Goal: Task Accomplishment & Management: Manage account settings

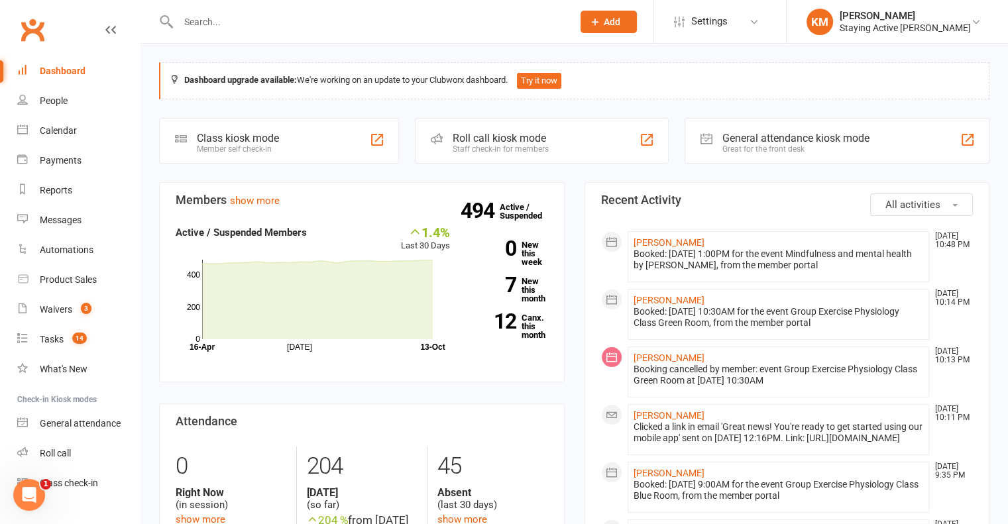
click at [319, 21] on input "text" at bounding box center [368, 22] width 389 height 19
paste input "Ted Orme"
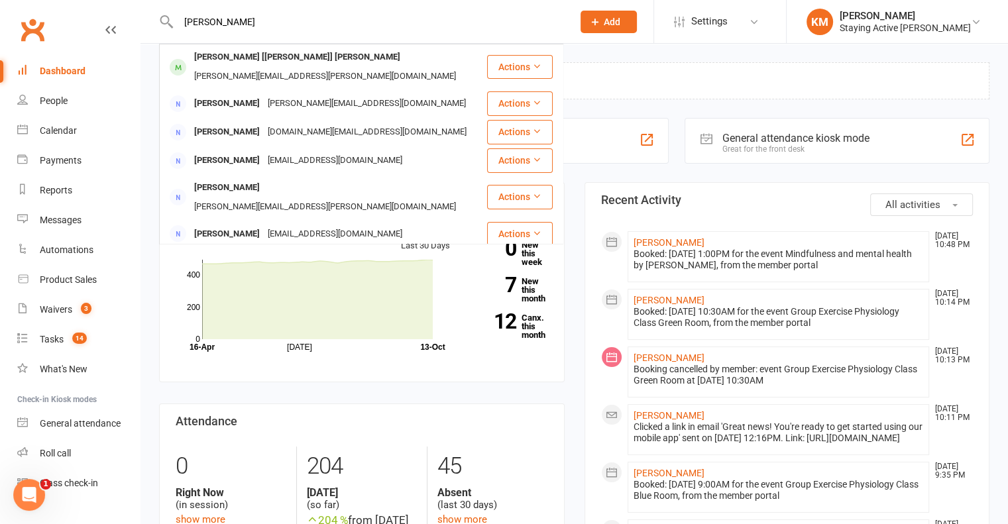
type input "Ted Orme"
click at [291, 67] on div "[PERSON_NAME][EMAIL_ADDRESS][PERSON_NAME][DOMAIN_NAME]" at bounding box center [325, 76] width 270 height 19
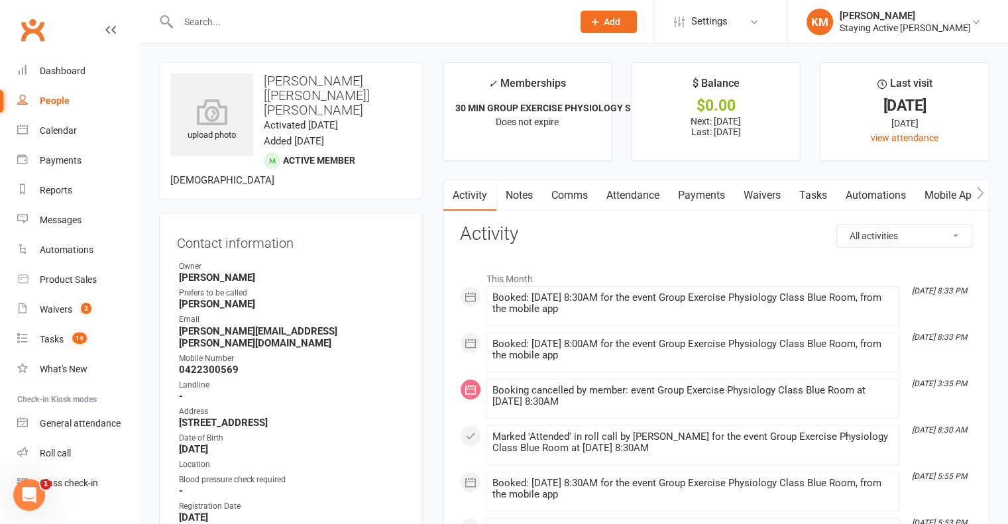
click at [705, 197] on link "Payments" at bounding box center [702, 195] width 66 height 30
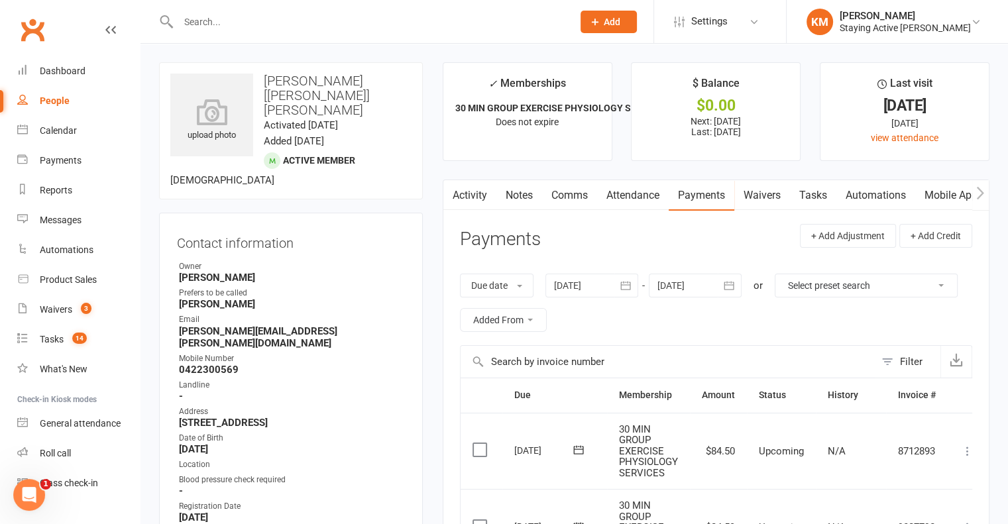
scroll to position [66, 0]
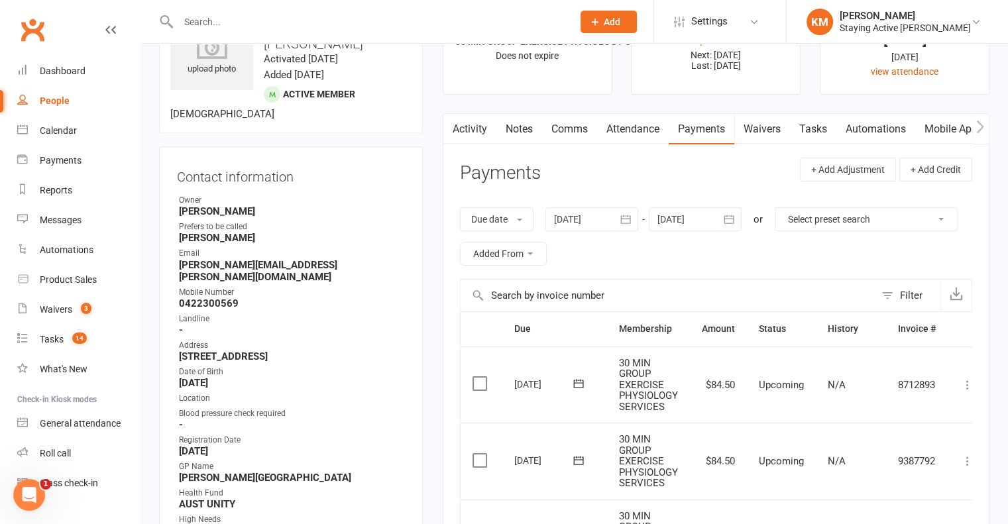
click at [971, 383] on icon at bounding box center [967, 384] width 13 height 13
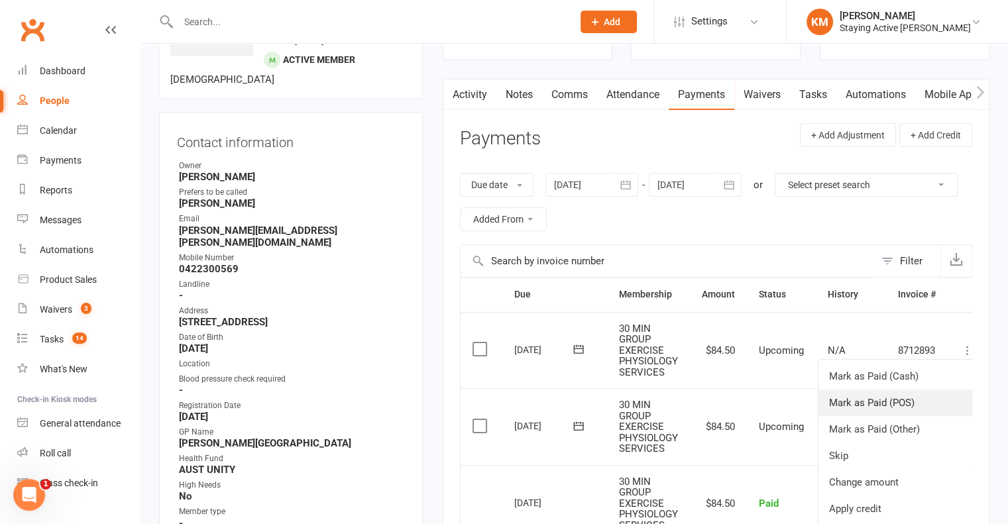
scroll to position [133, 0]
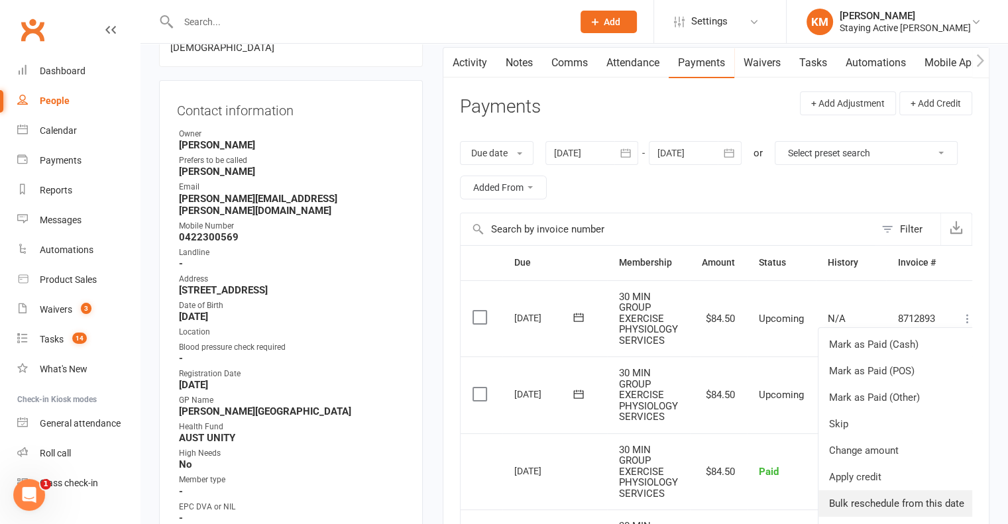
click at [920, 506] on link "Bulk reschedule from this date" at bounding box center [896, 503] width 156 height 27
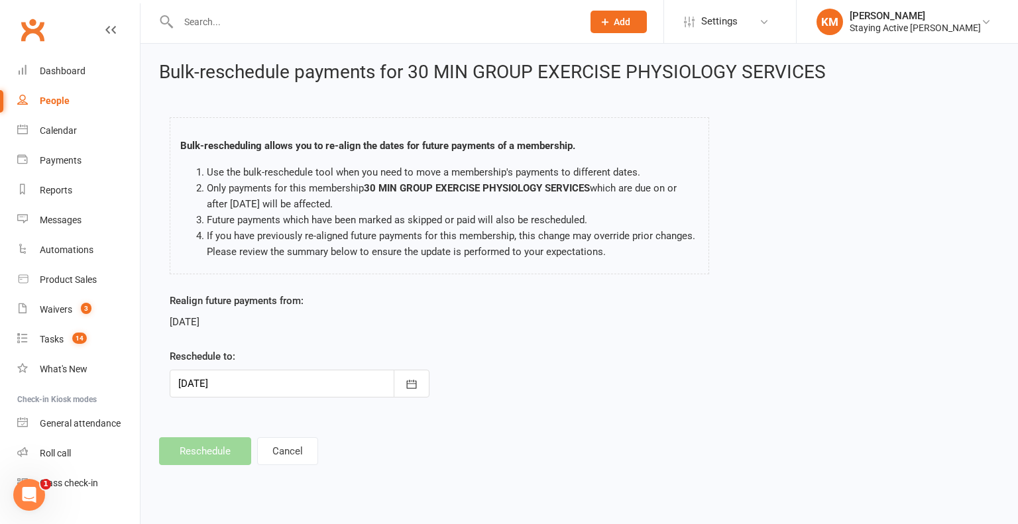
click at [361, 378] on div at bounding box center [300, 384] width 260 height 28
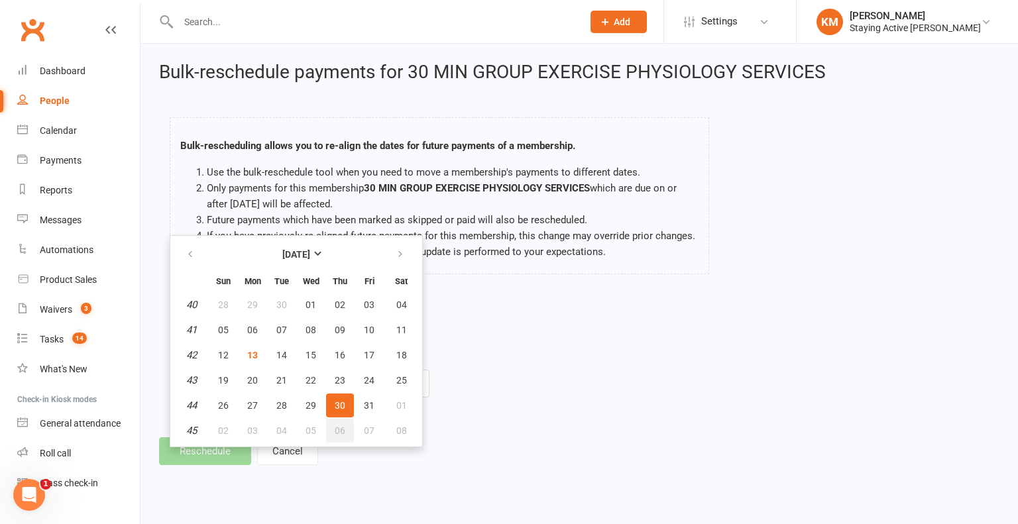
click at [330, 431] on button "06" at bounding box center [340, 431] width 28 height 24
type input "06 Nov 2025"
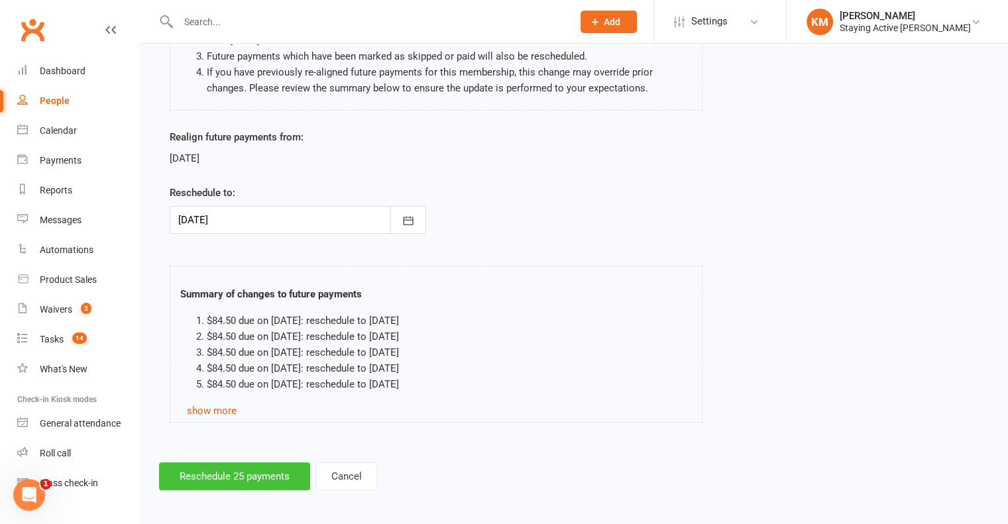
scroll to position [166, 0]
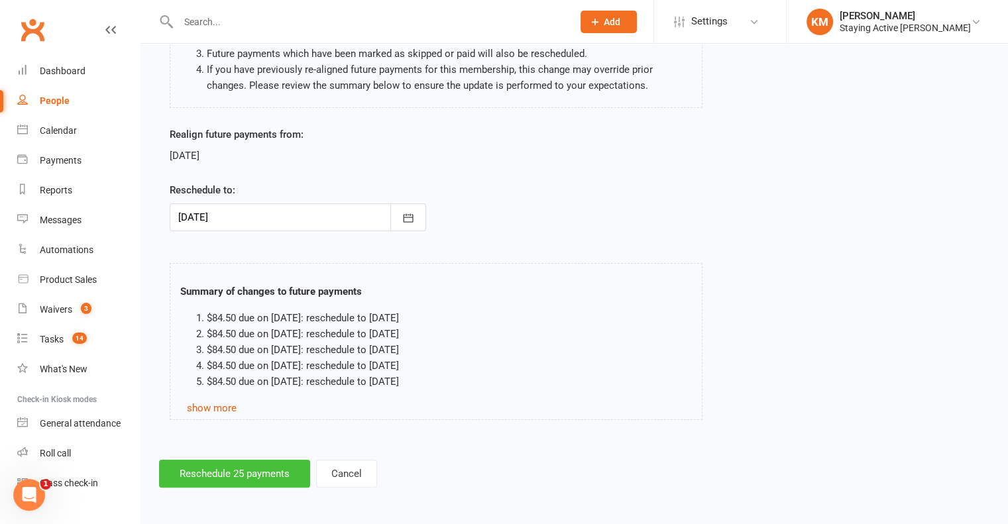
click at [208, 481] on button "Reschedule 25 payments" at bounding box center [234, 474] width 151 height 28
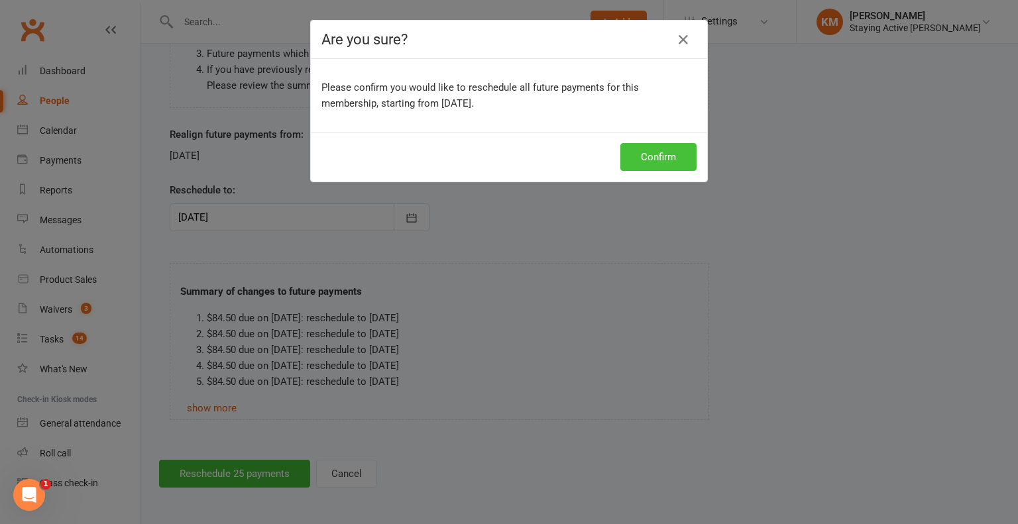
click at [680, 150] on button "Confirm" at bounding box center [658, 157] width 76 height 28
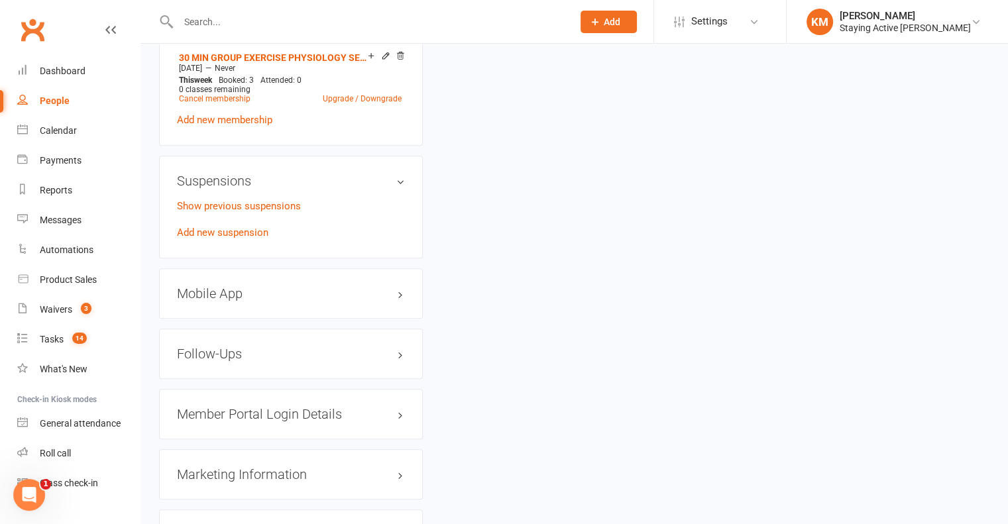
scroll to position [1193, 0]
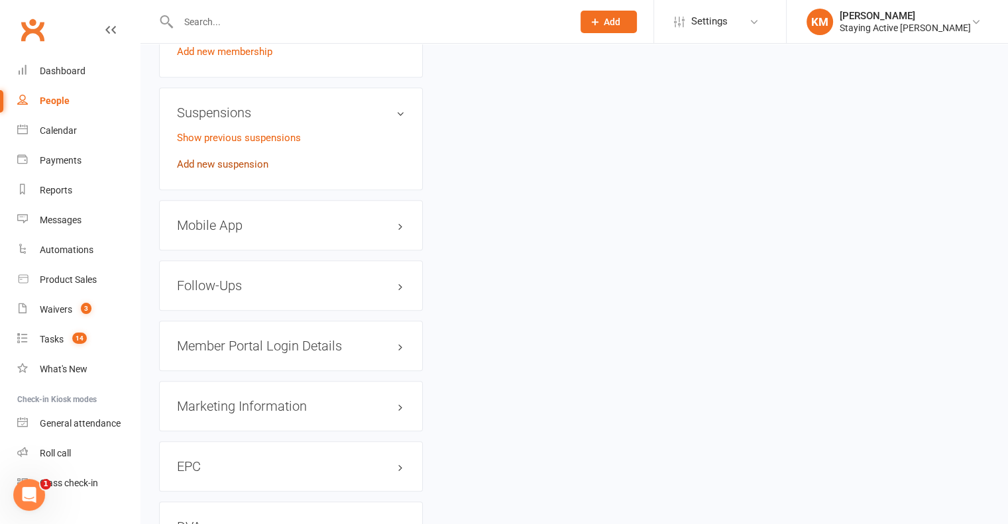
click at [248, 158] on link "Add new suspension" at bounding box center [222, 164] width 91 height 12
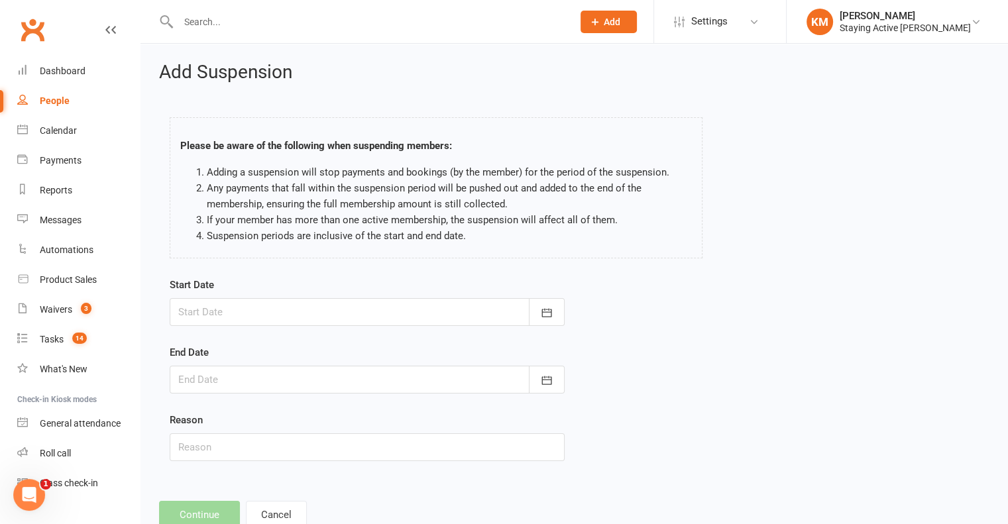
click at [254, 312] on div at bounding box center [367, 312] width 395 height 28
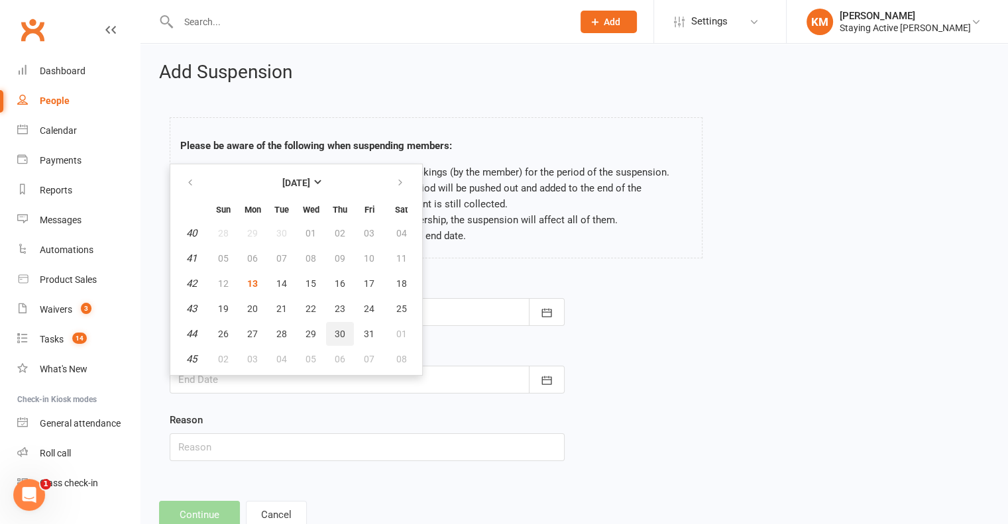
click at [347, 327] on button "30" at bounding box center [340, 334] width 28 height 24
type input "30 Oct 2025"
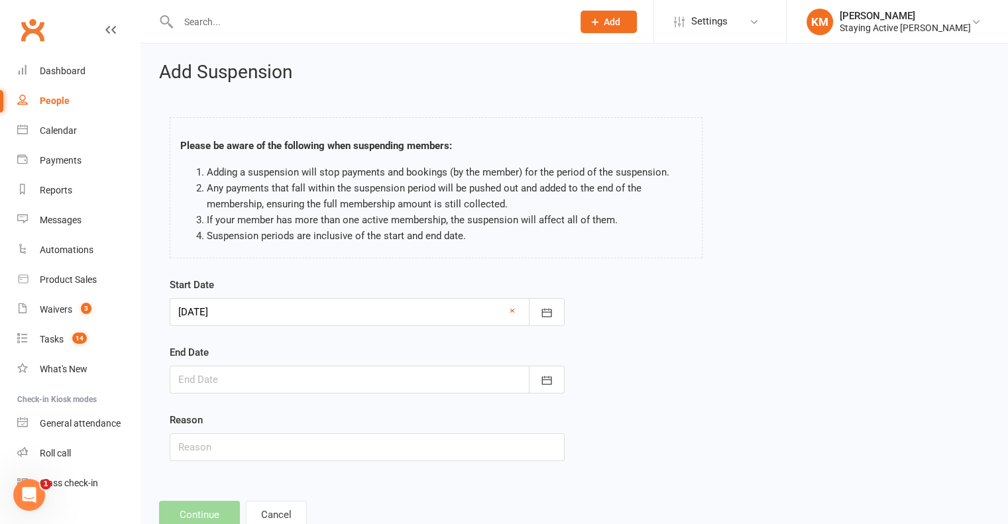
click at [297, 377] on div at bounding box center [367, 380] width 395 height 28
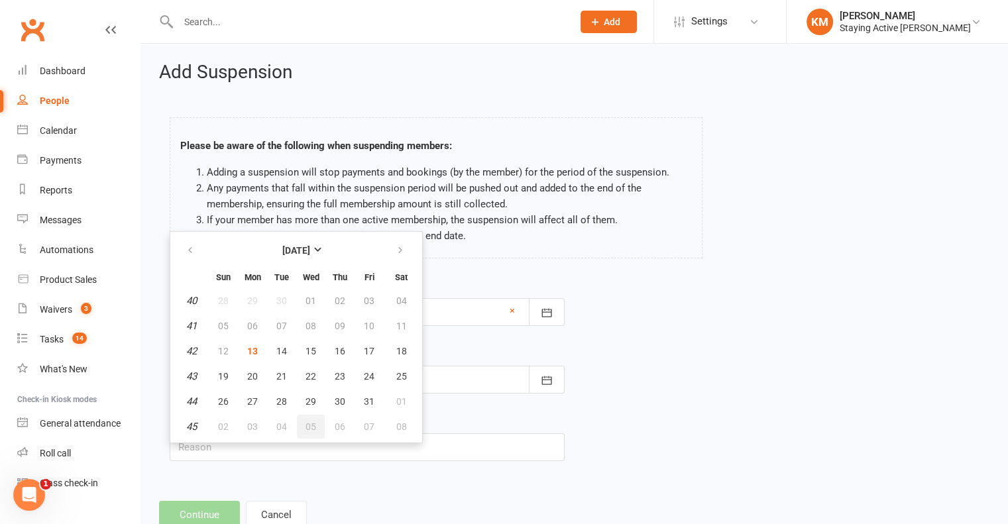
click at [311, 426] on span "05" at bounding box center [310, 426] width 11 height 11
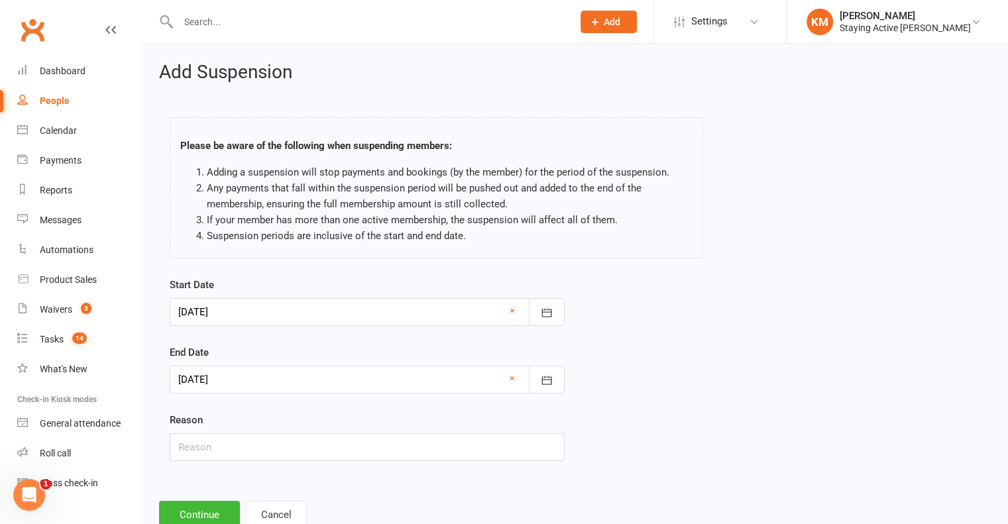
click at [306, 392] on div at bounding box center [367, 380] width 395 height 28
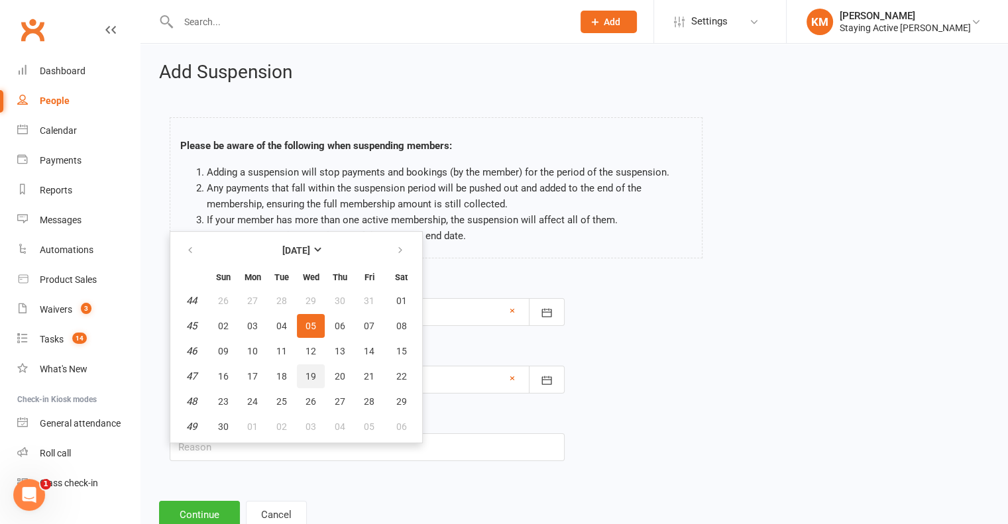
click at [306, 371] on span "19" at bounding box center [310, 376] width 11 height 11
type input "19 Nov 2025"
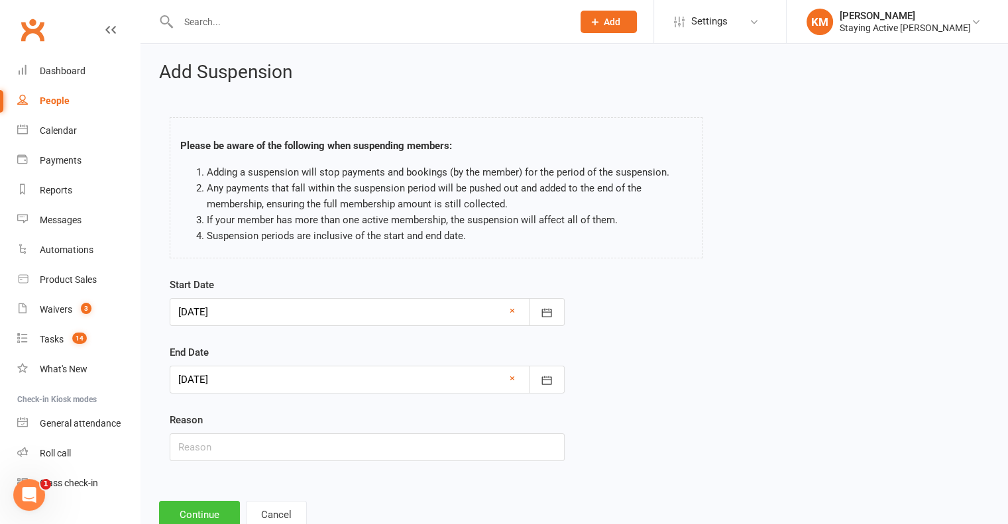
click at [212, 509] on button "Continue" at bounding box center [199, 515] width 81 height 28
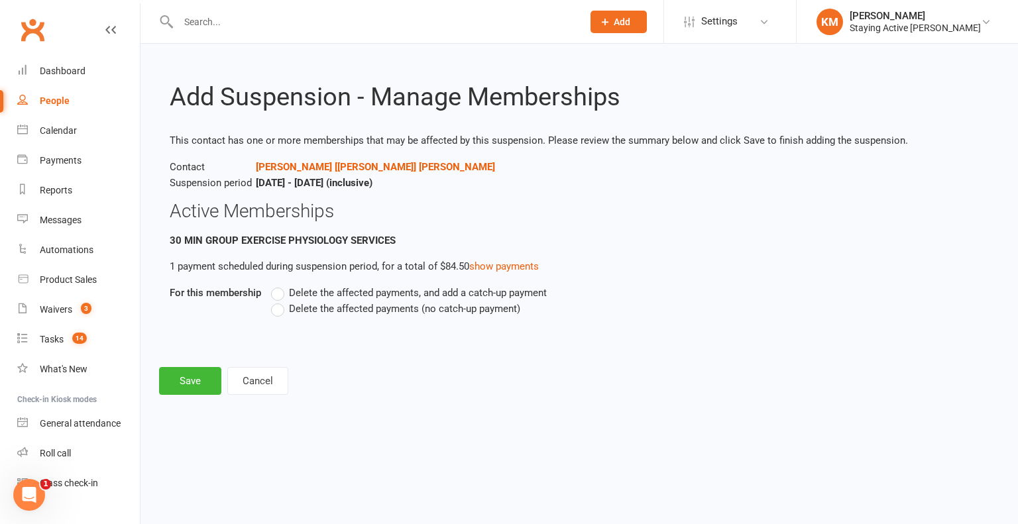
click at [357, 309] on span "Delete the affected payments (no catch-up payment)" at bounding box center [404, 308] width 231 height 14
click at [280, 301] on input "Delete the affected payments (no catch-up payment)" at bounding box center [275, 301] width 9 height 0
click at [204, 372] on button "Save" at bounding box center [190, 381] width 62 height 28
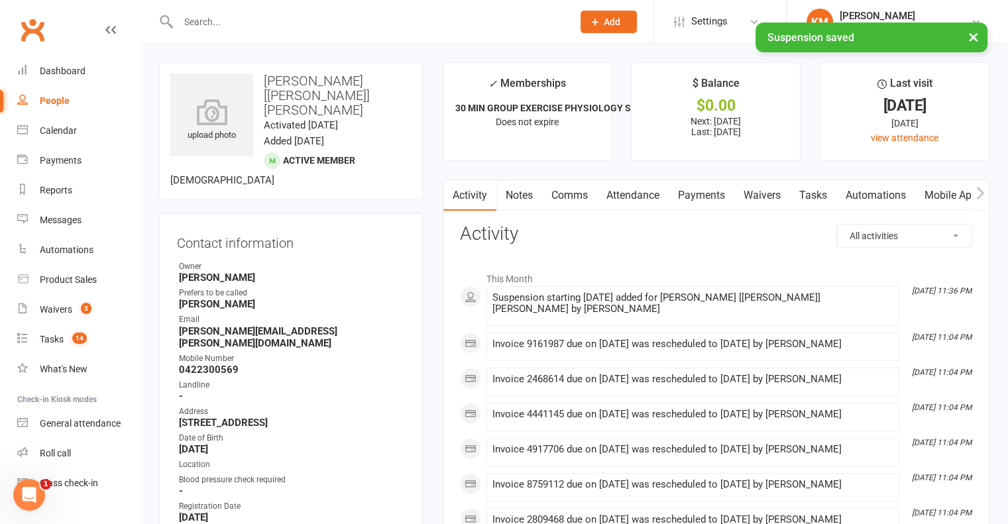
click at [572, 200] on link "Comms" at bounding box center [569, 195] width 55 height 30
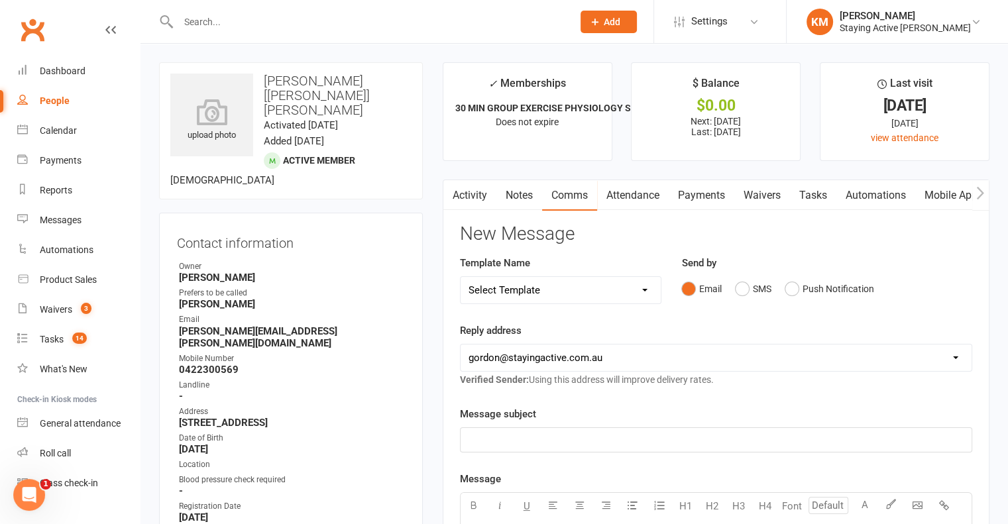
click at [553, 299] on select "Select Template [Email] 150 visits [Email] 6 month email [Email] 9:30am Zoom Cl…" at bounding box center [560, 290] width 201 height 27
select select "12"
click at [460, 277] on select "Select Template [Email] 150 visits [Email] 6 month email [Email] 9:30am Zoom Cl…" at bounding box center [560, 290] width 201 height 27
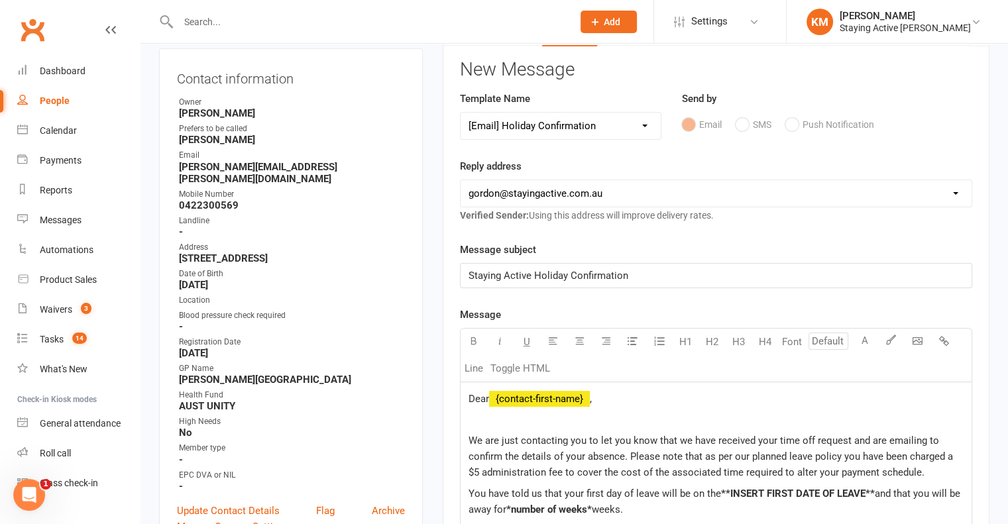
scroll to position [199, 0]
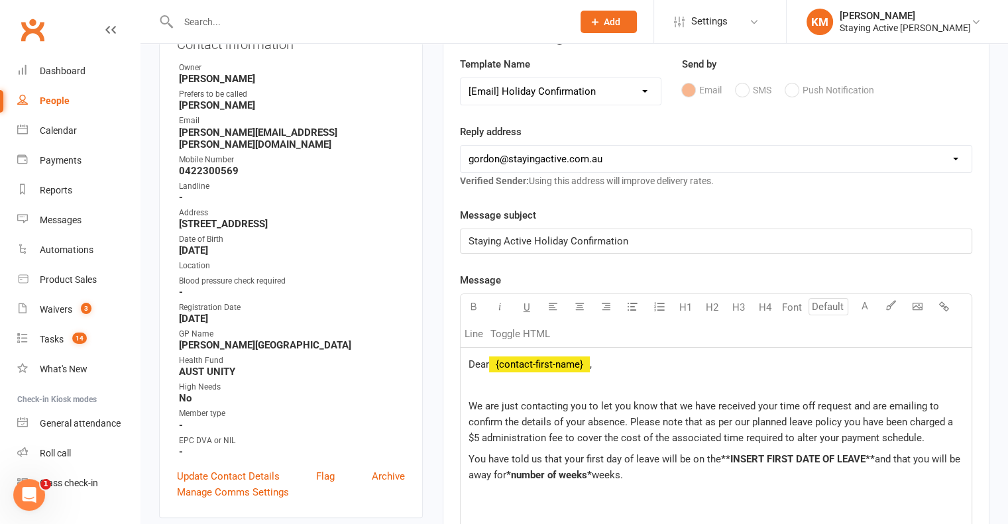
click at [489, 360] on span "Dear" at bounding box center [478, 364] width 21 height 12
click at [487, 360] on span "Dear" at bounding box center [478, 364] width 21 height 12
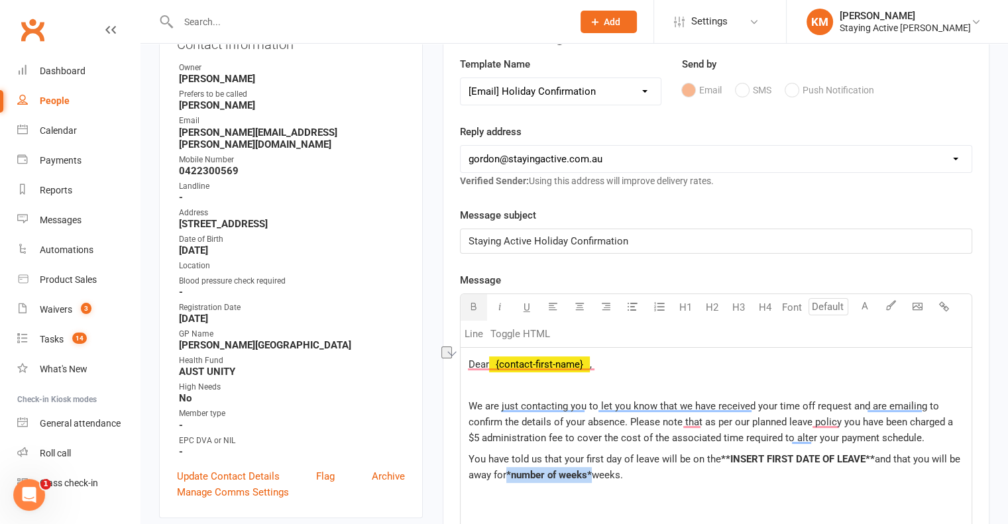
drag, startPoint x: 593, startPoint y: 476, endPoint x: 509, endPoint y: 478, distance: 83.5
click at [509, 478] on span "*number of weeks*" at bounding box center [548, 475] width 85 height 12
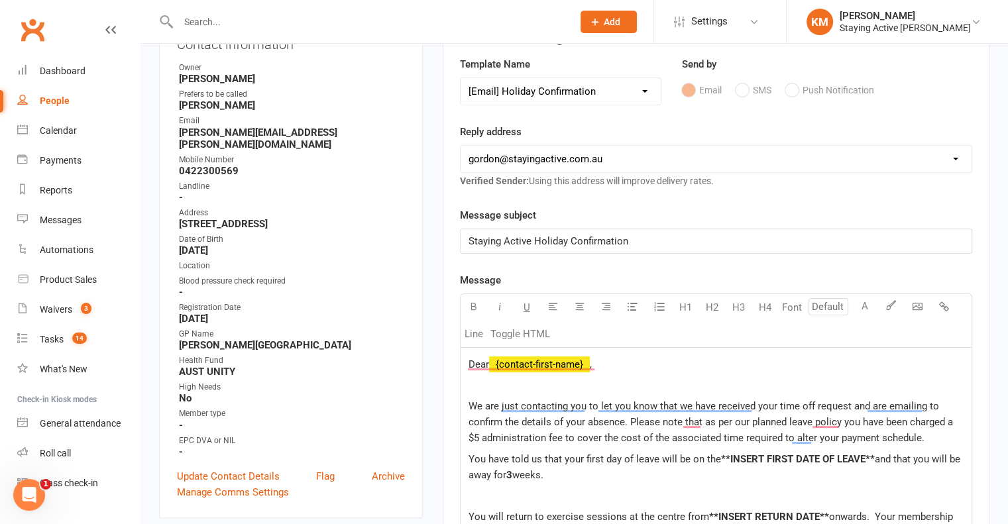
click at [877, 455] on span "and that you will be away for" at bounding box center [715, 467] width 494 height 28
drag, startPoint x: 875, startPoint y: 455, endPoint x: 718, endPoint y: 462, distance: 157.2
click at [718, 462] on p "You have told us that your first day of leave will be on the **INSERT FIRST DAT…" at bounding box center [715, 467] width 495 height 32
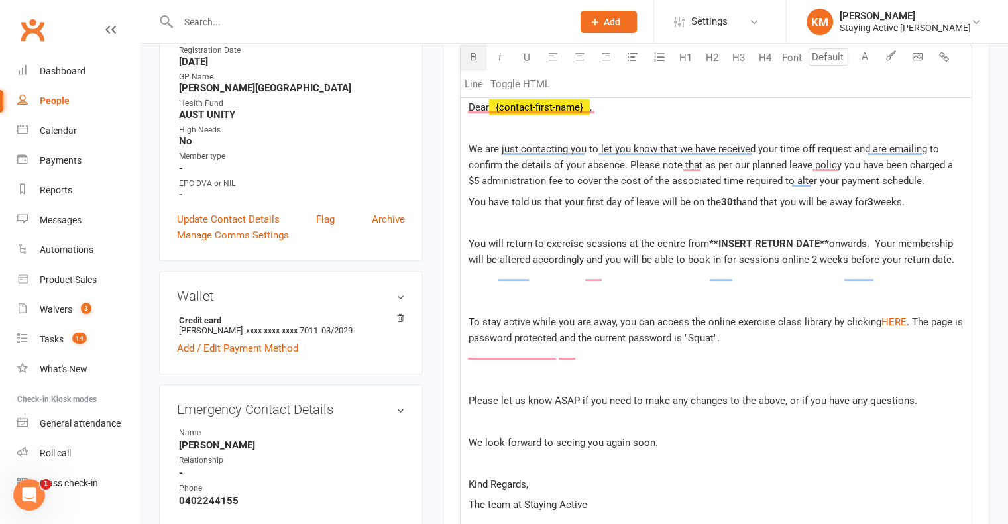
scroll to position [464, 0]
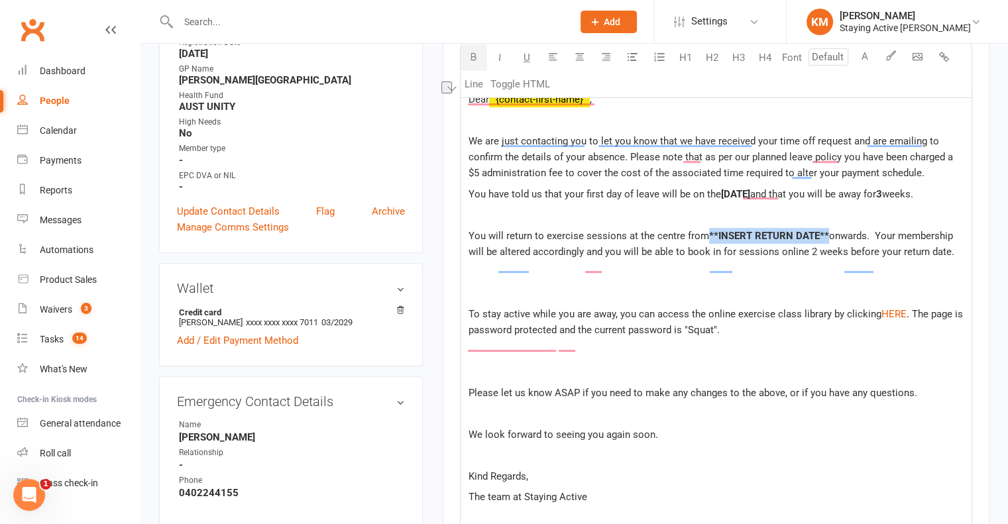
drag, startPoint x: 826, startPoint y: 248, endPoint x: 708, endPoint y: 242, distance: 118.7
click at [708, 242] on p "You will return to exercise sessions at the centre from **INSERT RETURN DATE** …" at bounding box center [715, 244] width 495 height 32
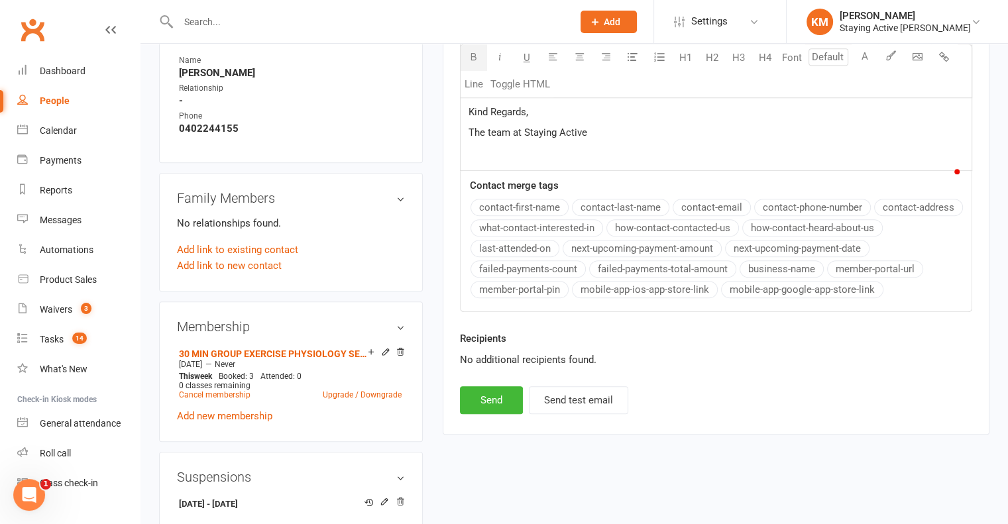
scroll to position [861, 0]
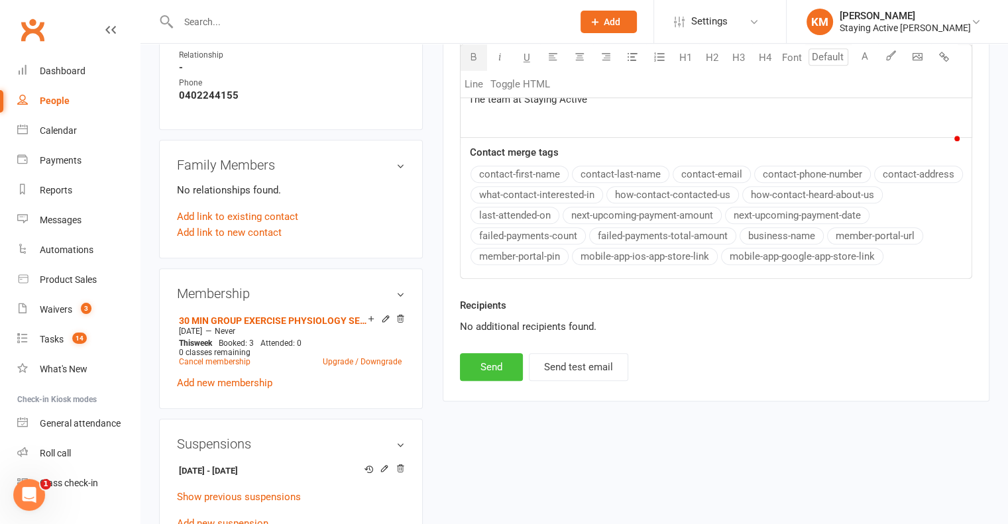
click at [494, 377] on button "Send" at bounding box center [491, 367] width 63 height 28
select select
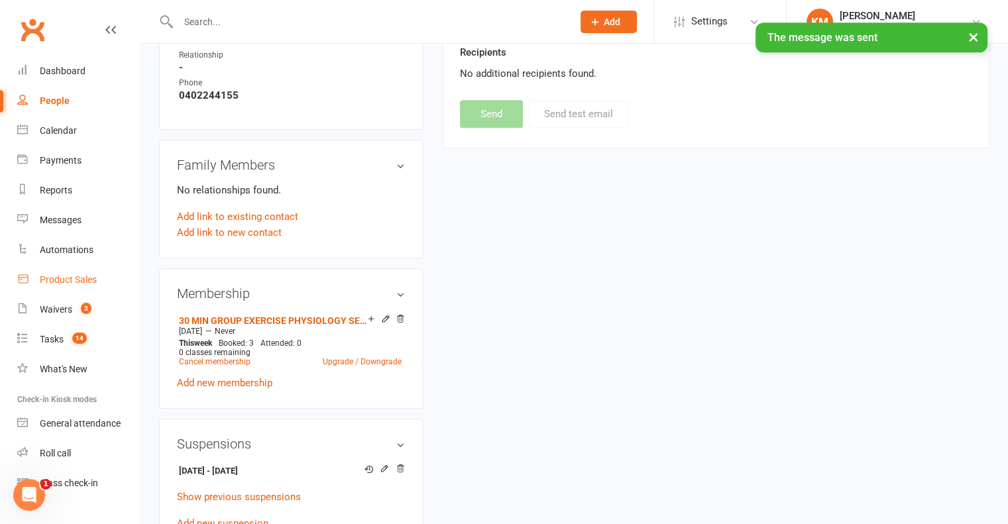
click at [66, 285] on div "Product Sales" at bounding box center [68, 279] width 57 height 11
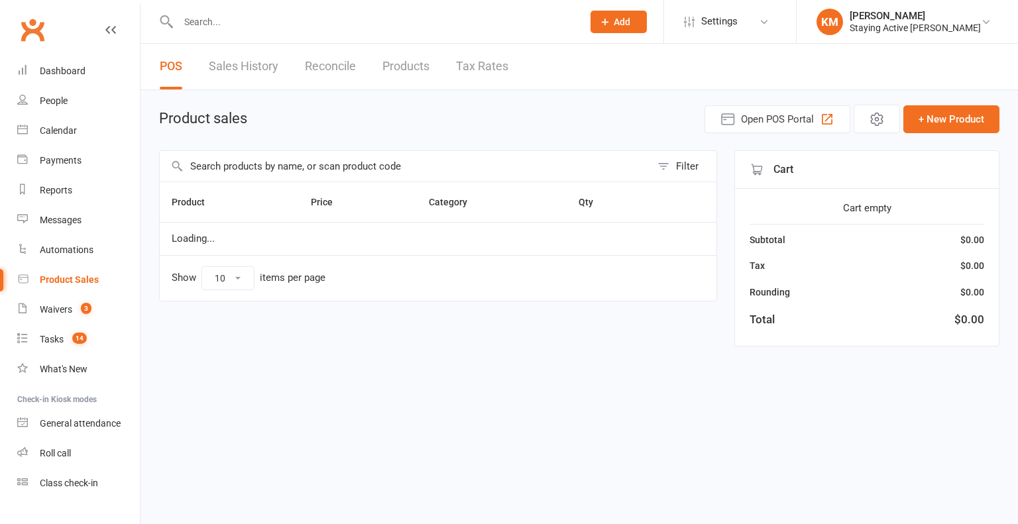
click at [363, 176] on input "text" at bounding box center [405, 166] width 491 height 30
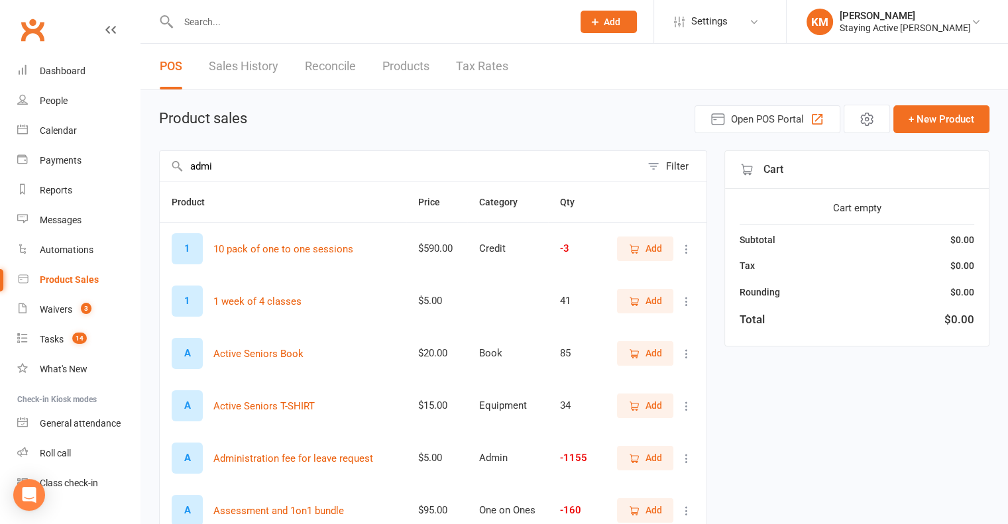
type input "admin"
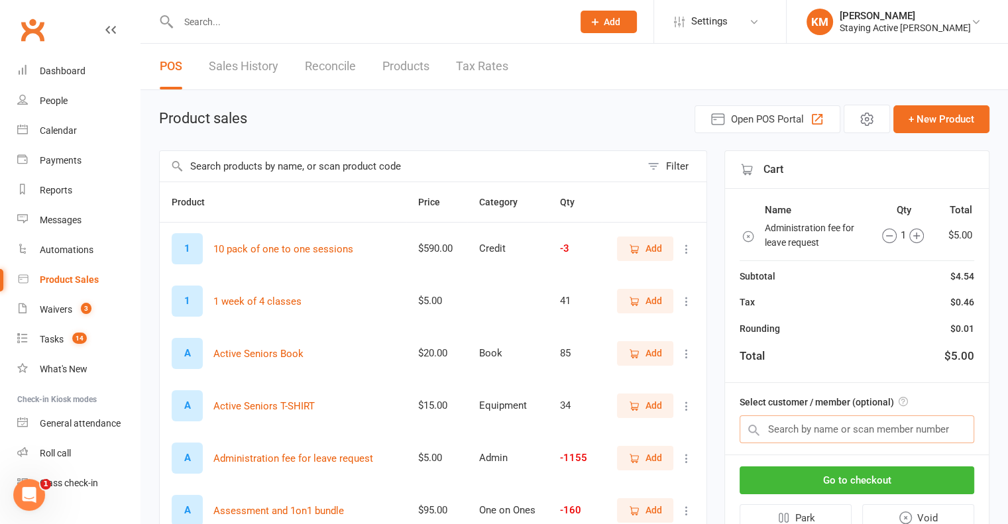
click at [834, 433] on input "text" at bounding box center [856, 429] width 235 height 28
paste input "Ted Orme"
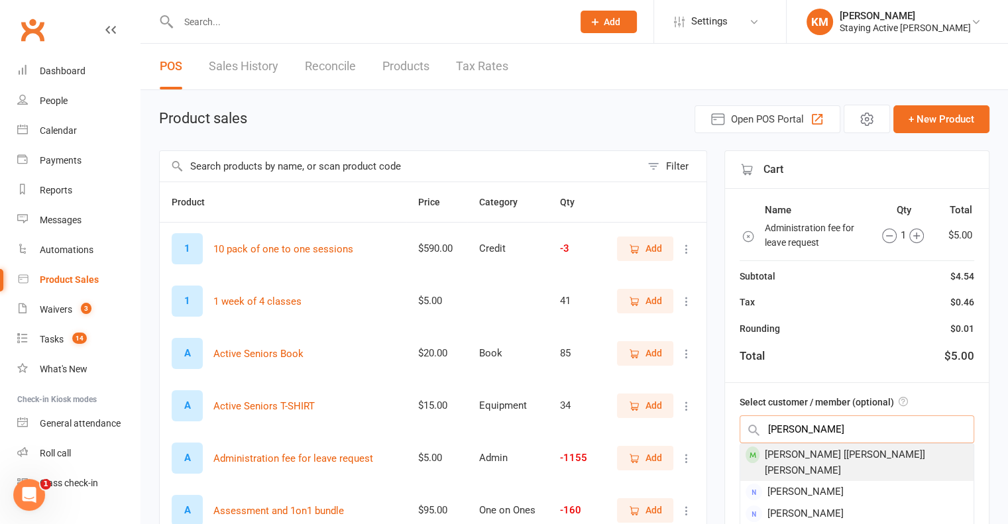
type input "Ted Orme"
click at [830, 459] on div "James [Ted] Orme" at bounding box center [856, 462] width 233 height 37
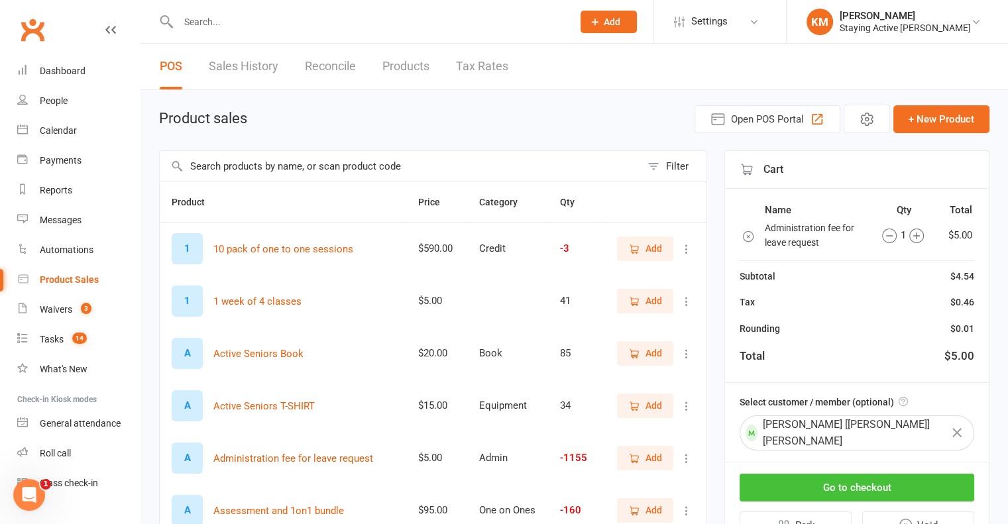
click at [827, 476] on button "Go to checkout" at bounding box center [856, 488] width 235 height 28
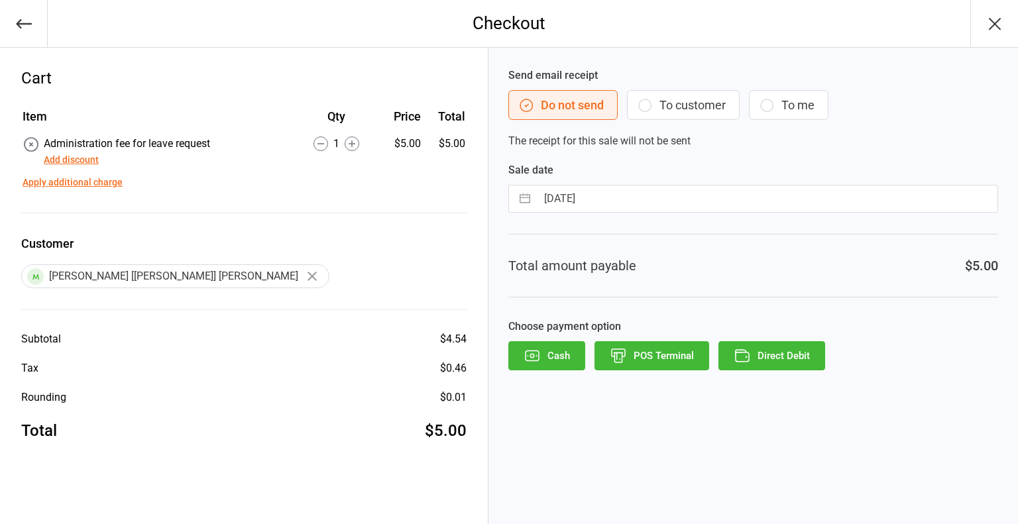
click at [776, 362] on button "Direct Debit" at bounding box center [771, 355] width 107 height 29
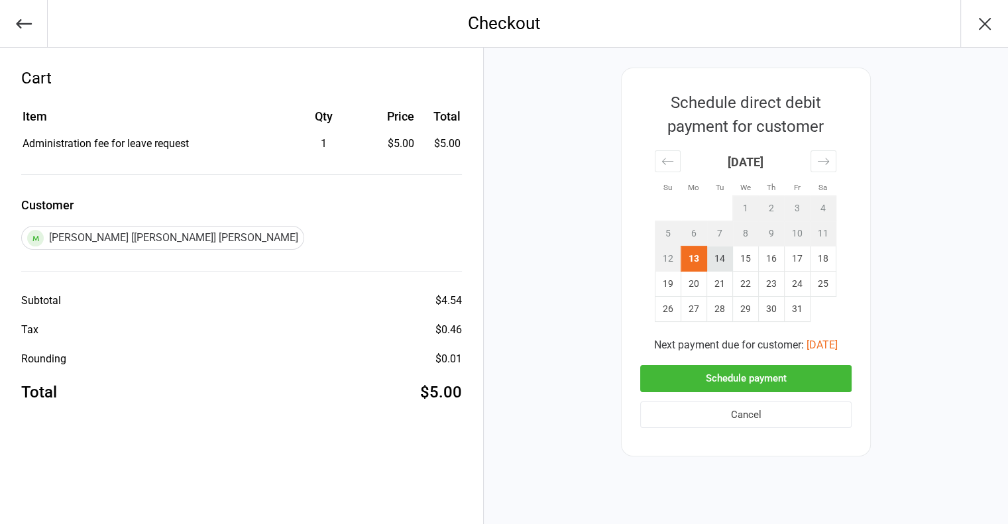
click at [721, 263] on td "14" at bounding box center [720, 258] width 26 height 25
click at [696, 371] on button "Schedule payment" at bounding box center [745, 378] width 211 height 27
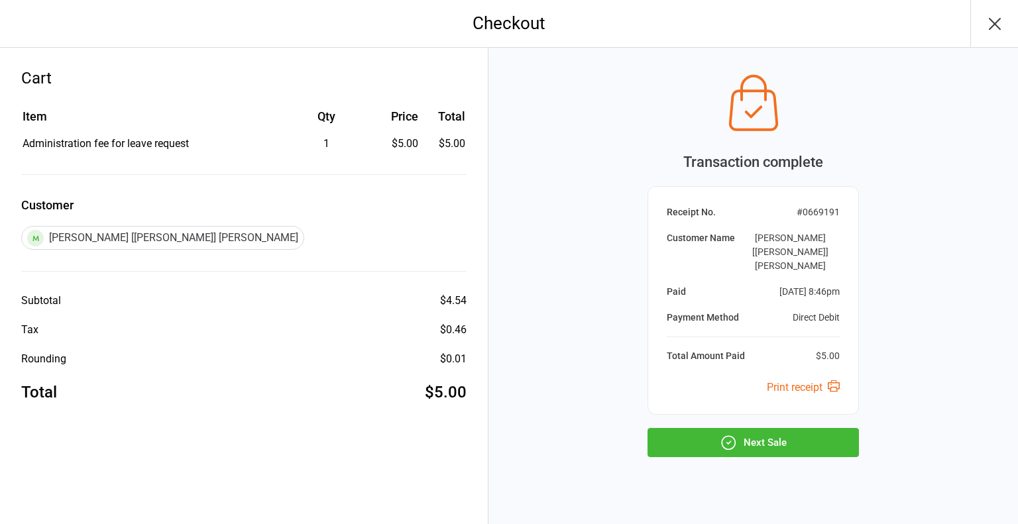
click at [714, 428] on button "Next Sale" at bounding box center [752, 442] width 211 height 29
